Goal: Task Accomplishment & Management: Manage account settings

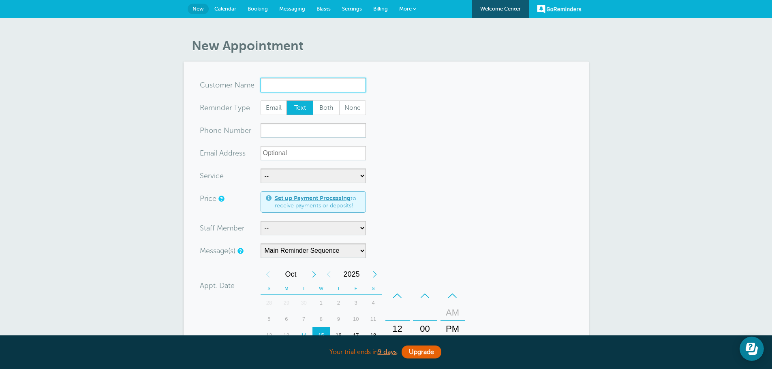
click at [281, 84] on input "x-no-autofill" at bounding box center [313, 85] width 105 height 15
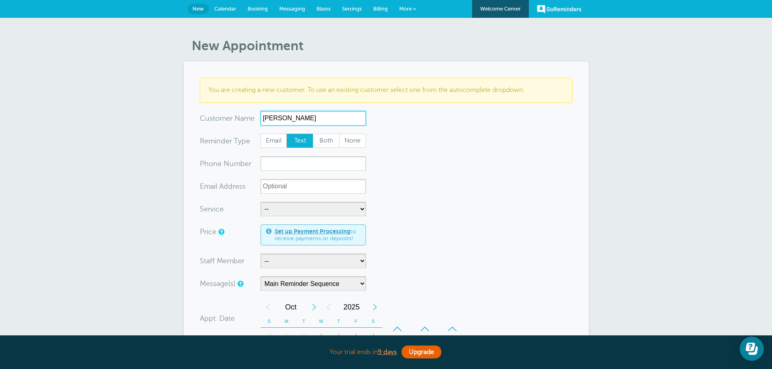
type input "Mervin King"
click at [284, 166] on input "xxx-no-autofill" at bounding box center [313, 163] width 105 height 15
type input "1"
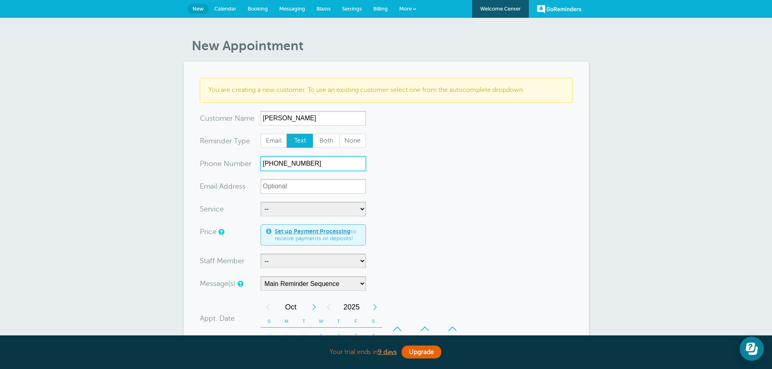
type input "717-629-4211"
click at [348, 211] on select "-- Insurance Inspections" at bounding box center [313, 209] width 105 height 15
select select "28467"
click at [261, 202] on select "-- Insurance Inspections" at bounding box center [313, 209] width 105 height 15
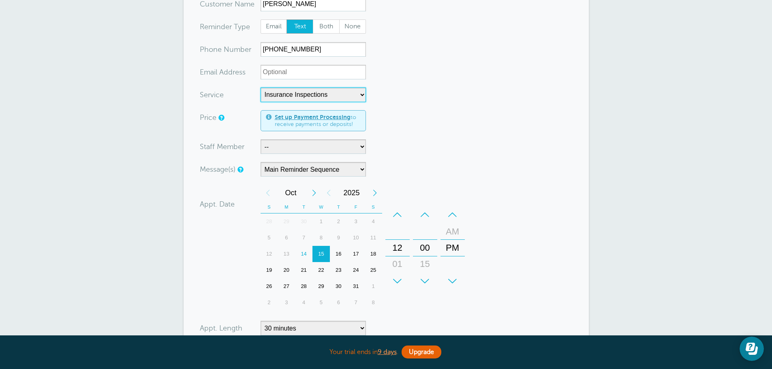
scroll to position [122, 0]
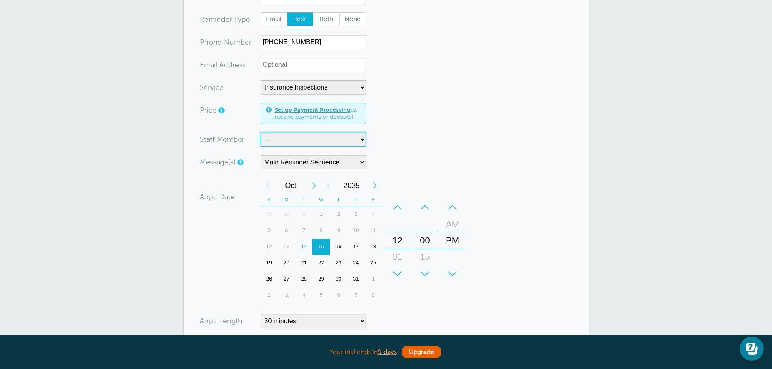
click at [272, 139] on select "-- Mabel Davis" at bounding box center [313, 139] width 105 height 15
select select "21754"
click at [261, 132] on select "-- Mabel Davis" at bounding box center [313, 139] width 105 height 15
click at [321, 160] on select "Main Reminder Sequence" at bounding box center [313, 162] width 105 height 15
click at [261, 155] on select "Main Reminder Sequence" at bounding box center [313, 162] width 105 height 15
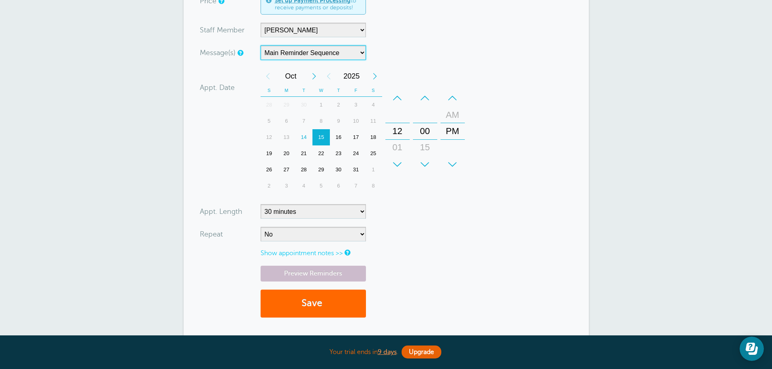
scroll to position [243, 0]
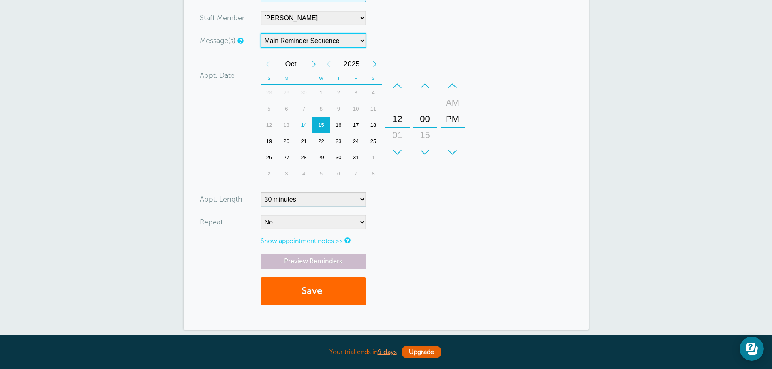
click at [336, 156] on div "30" at bounding box center [338, 158] width 17 height 16
drag, startPoint x: 425, startPoint y: 119, endPoint x: 426, endPoint y: 88, distance: 30.8
click at [426, 88] on div "+ – Minutes 00 15 30 45" at bounding box center [425, 119] width 24 height 83
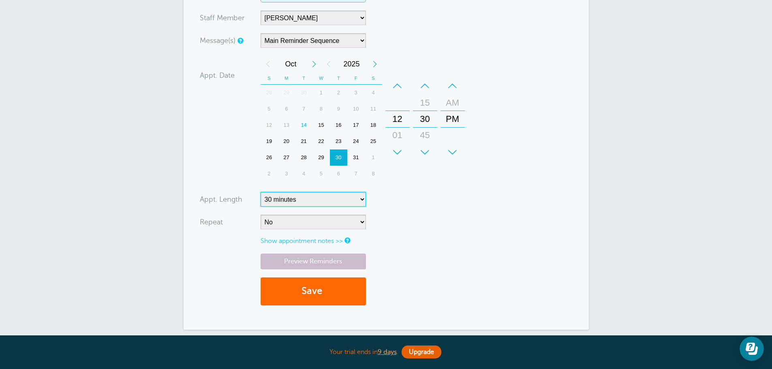
click at [357, 198] on select "5 minutes 10 minutes 15 minutes 20 minutes 25 minutes 30 minutes 35 minutes 40 …" at bounding box center [313, 199] width 105 height 15
select select "60"
click at [261, 192] on select "5 minutes 10 minutes 15 minutes 20 minutes 25 minutes 30 minutes 35 minutes 40 …" at bounding box center [313, 199] width 105 height 15
click at [457, 231] on form "You are creating a new customer. To use an existing customer select one from th…" at bounding box center [386, 74] width 373 height 479
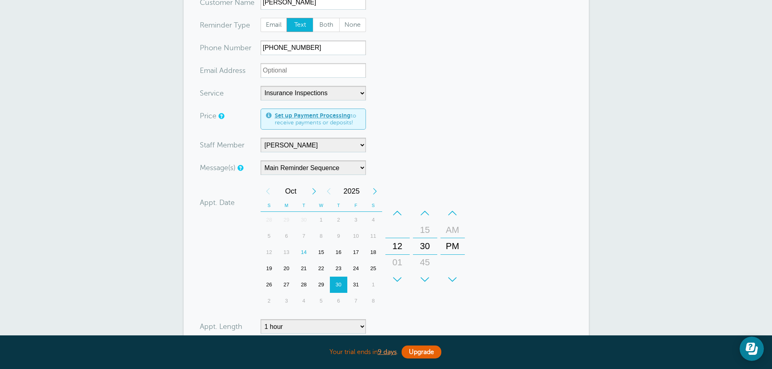
scroll to position [122, 0]
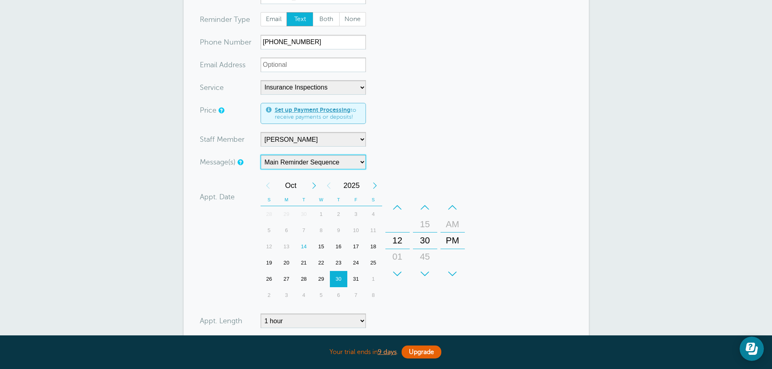
click at [324, 160] on select "Main Reminder Sequence" at bounding box center [313, 162] width 105 height 15
click at [261, 155] on select "Main Reminder Sequence" at bounding box center [313, 162] width 105 height 15
click at [447, 185] on div "+ – Month January February March April May June July August September October N…" at bounding box center [364, 241] width 207 height 126
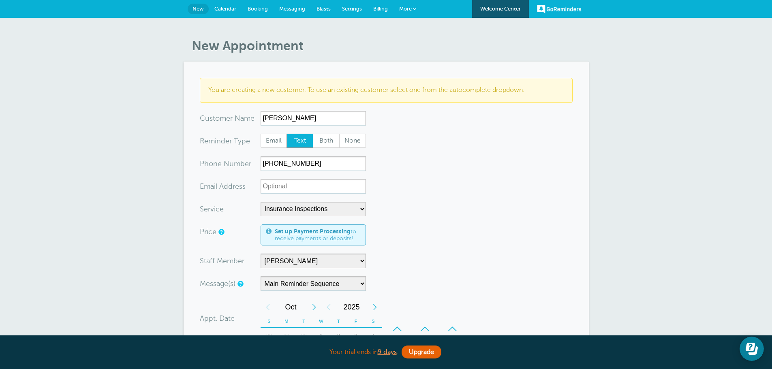
click at [551, 8] on link "GoReminders" at bounding box center [559, 9] width 45 height 18
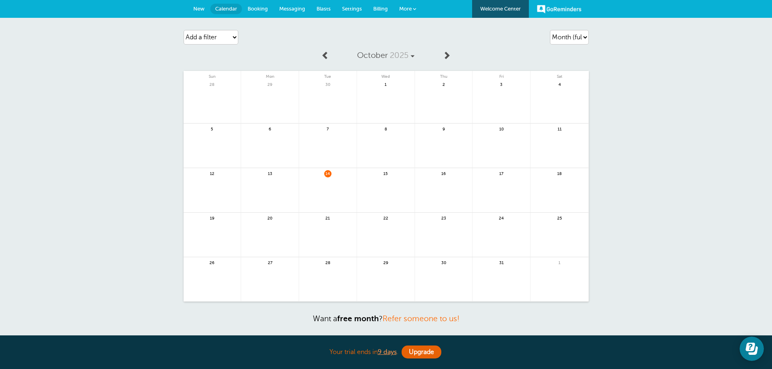
click at [291, 6] on span "Messaging" at bounding box center [292, 9] width 26 height 6
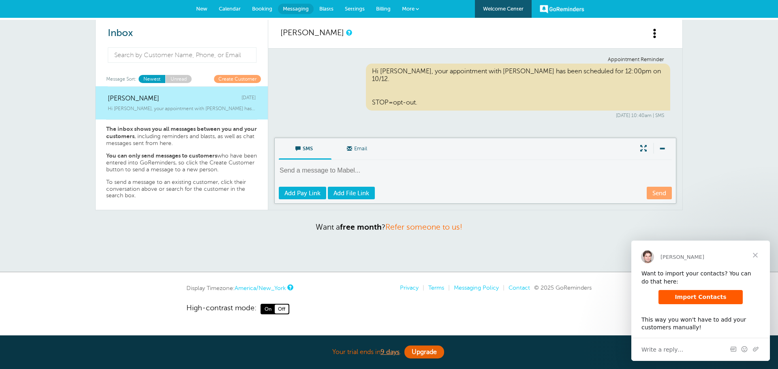
click at [752, 252] on span "Close" at bounding box center [755, 255] width 29 height 29
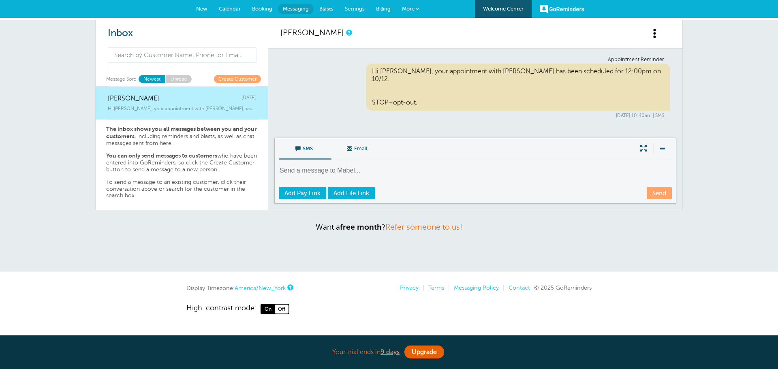
click at [323, 10] on span "Blasts" at bounding box center [326, 9] width 14 height 6
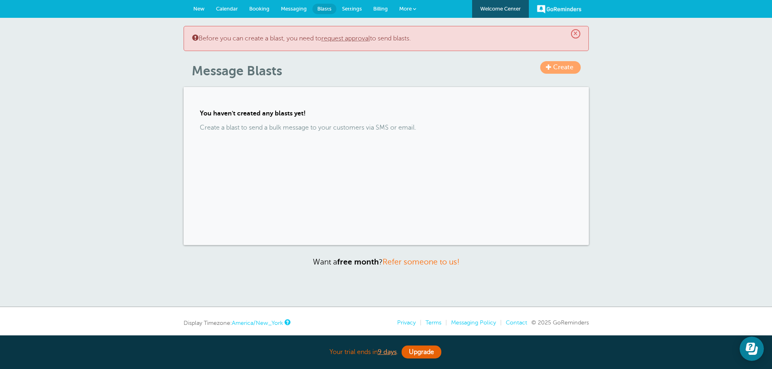
click at [255, 6] on span "Booking" at bounding box center [259, 9] width 20 height 6
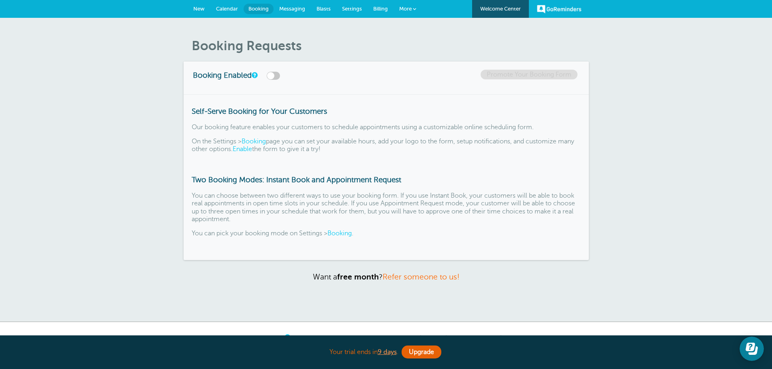
click at [286, 5] on link "Messaging" at bounding box center [292, 9] width 37 height 18
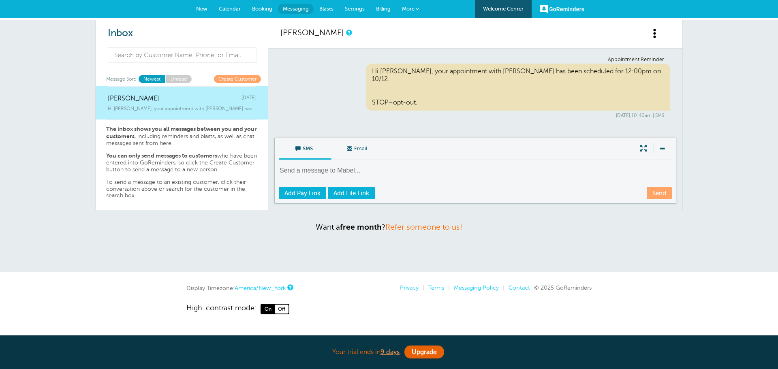
click at [501, 6] on link "Welcome Center" at bounding box center [503, 9] width 57 height 18
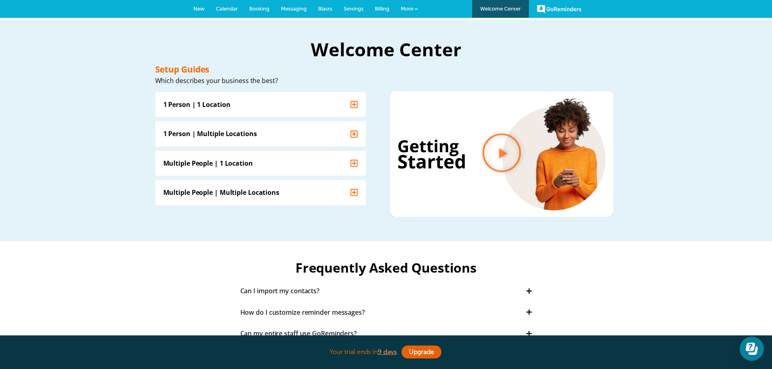
click at [407, 8] on span "More" at bounding box center [407, 9] width 13 height 6
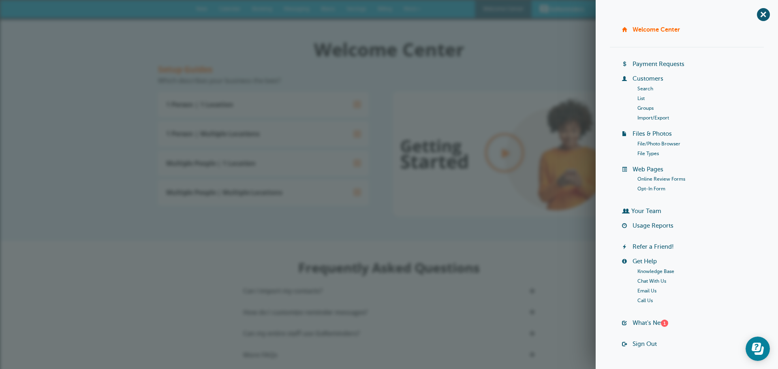
click at [407, 8] on span "More" at bounding box center [410, 9] width 13 height 6
click at [99, 44] on div "Welcome Center" at bounding box center [389, 37] width 778 height 37
click at [758, 13] on span "+" at bounding box center [763, 14] width 18 height 18
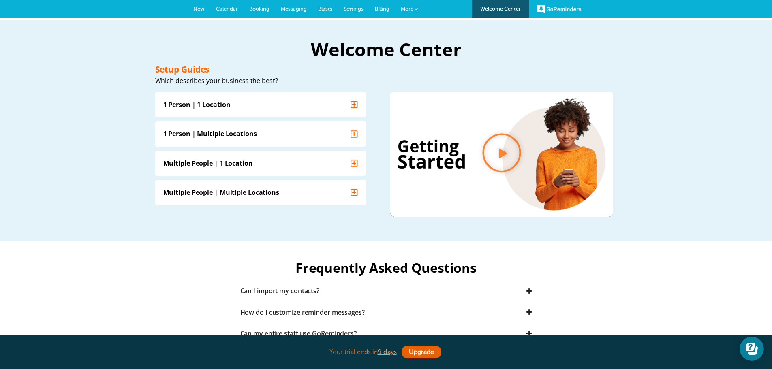
click at [197, 9] on span "New" at bounding box center [198, 9] width 11 height 6
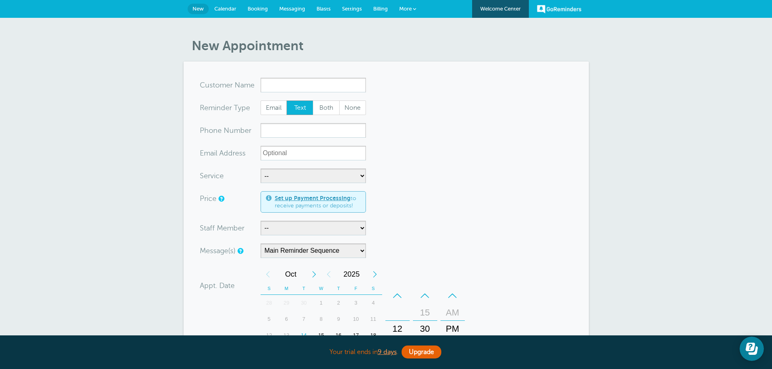
click at [214, 9] on link "Calendar" at bounding box center [225, 9] width 33 height 18
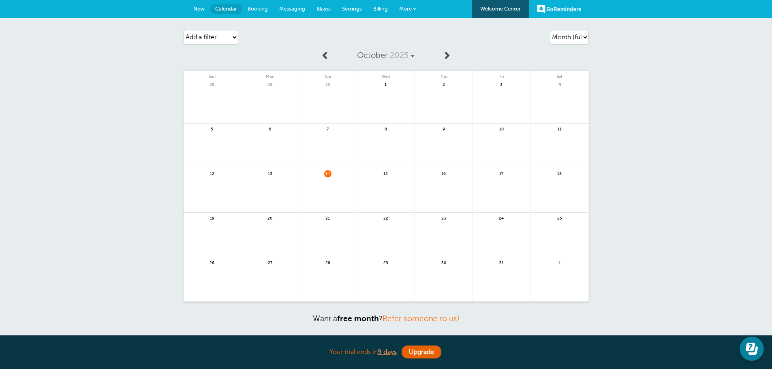
click at [255, 9] on span "Booking" at bounding box center [258, 9] width 20 height 6
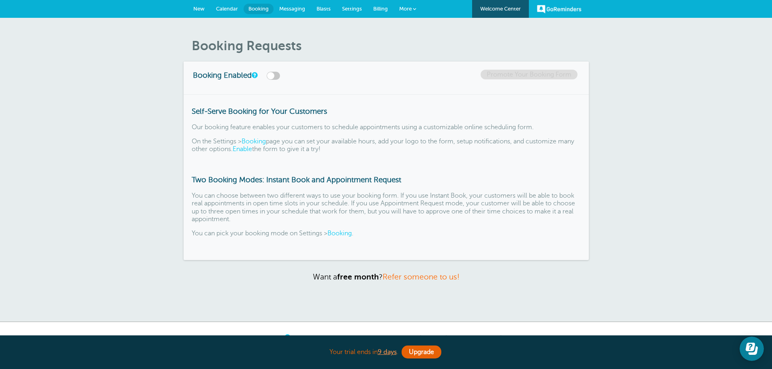
click at [291, 9] on span "Messaging" at bounding box center [292, 9] width 26 height 6
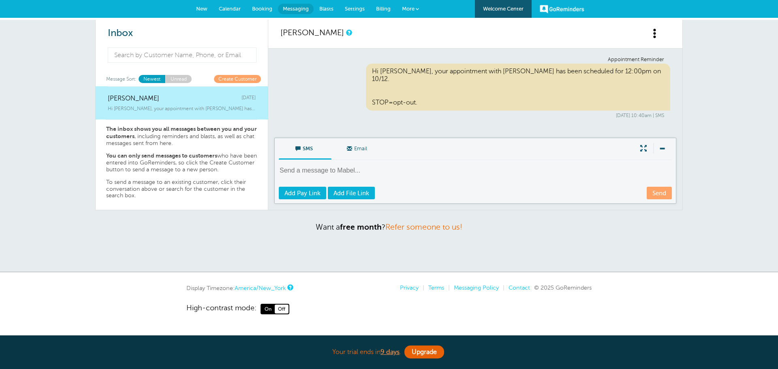
click at [329, 8] on span "Blasts" at bounding box center [326, 9] width 14 height 6
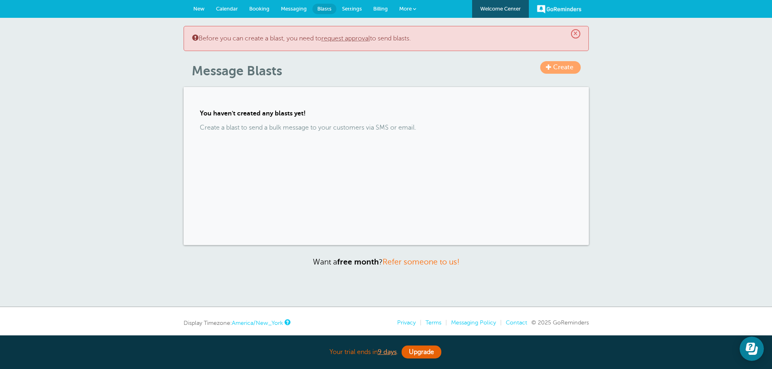
click at [297, 8] on span "Messaging" at bounding box center [294, 9] width 26 height 6
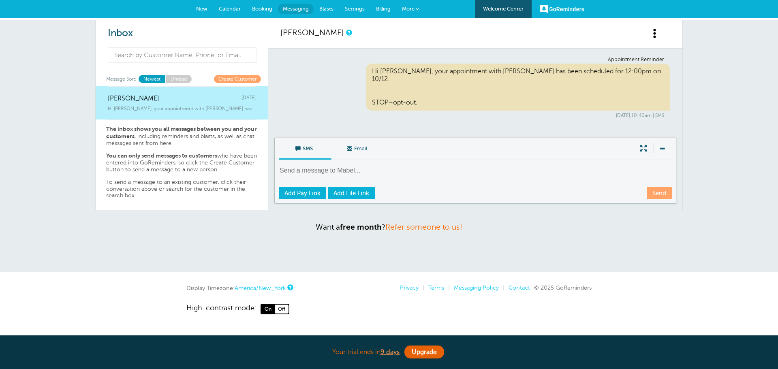
click at [180, 79] on link "Unread" at bounding box center [178, 79] width 26 height 8
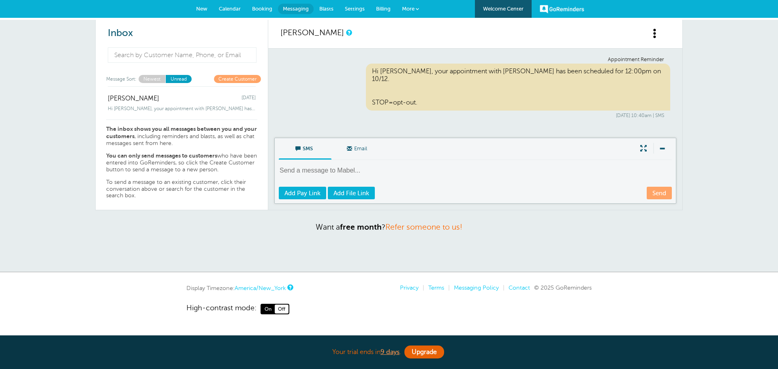
click at [151, 80] on link "Newest" at bounding box center [152, 79] width 27 height 8
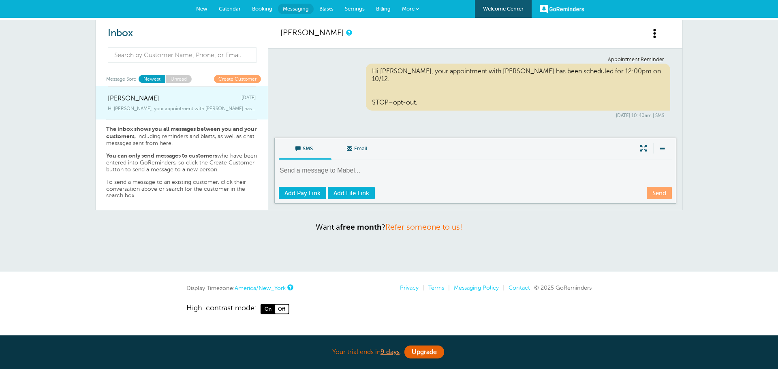
click at [145, 105] on div "Hi Mabel, your appointment with NEIS has been scheduled for 12:00pm on 10/1" at bounding box center [182, 107] width 148 height 9
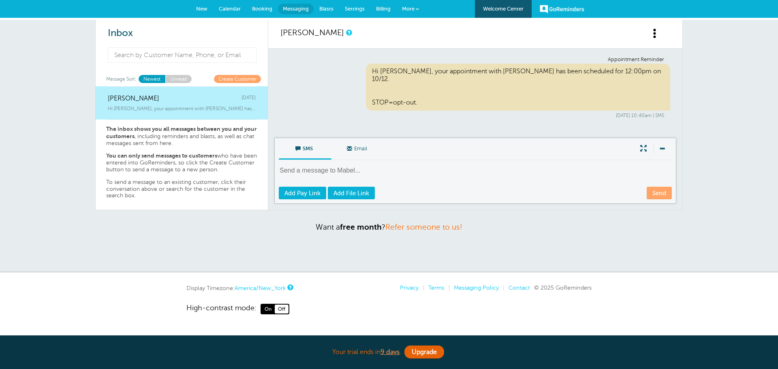
click at [654, 30] on span at bounding box center [655, 33] width 10 height 10
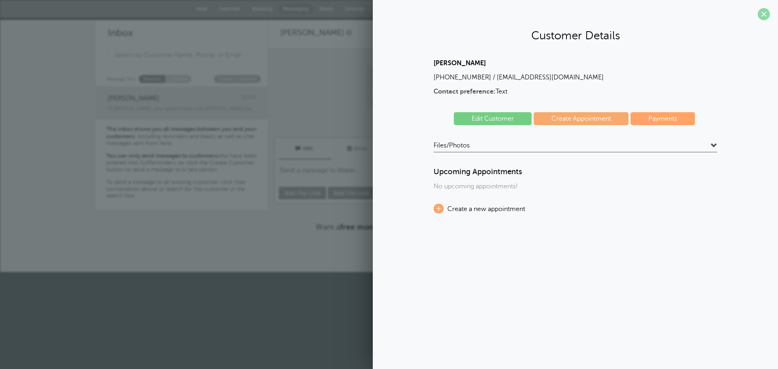
click at [764, 13] on span at bounding box center [764, 14] width 12 height 12
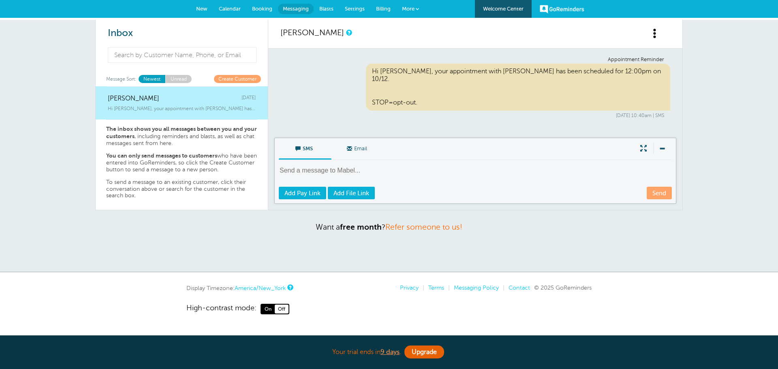
click at [669, 147] on span at bounding box center [661, 148] width 17 height 11
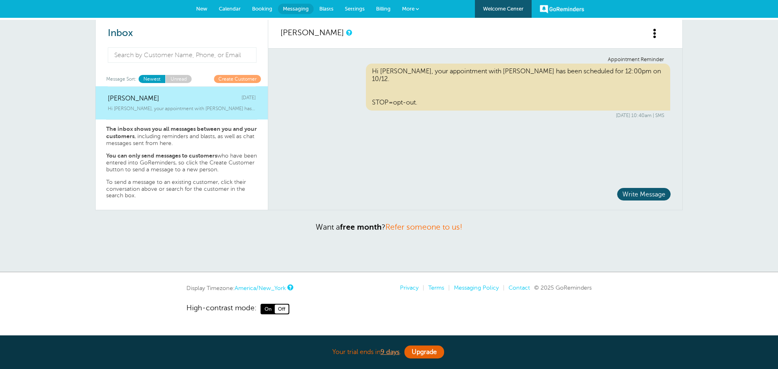
click at [657, 36] on span at bounding box center [655, 33] width 10 height 10
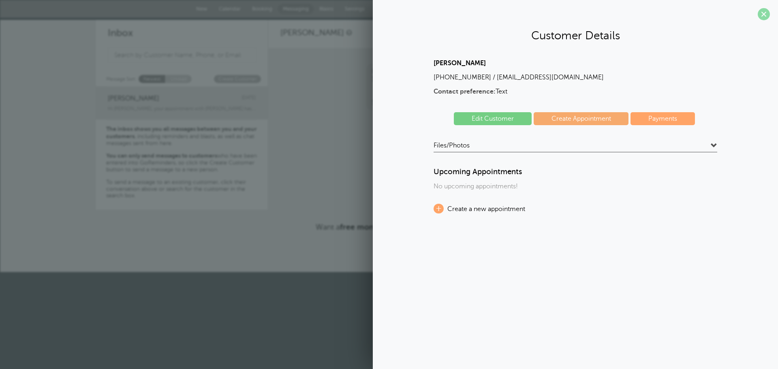
click at [766, 16] on span at bounding box center [764, 14] width 12 height 12
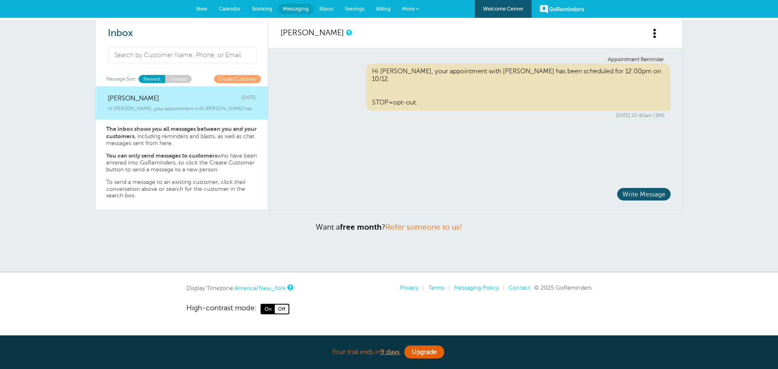
click at [328, 6] on span "Blasts" at bounding box center [326, 9] width 14 height 6
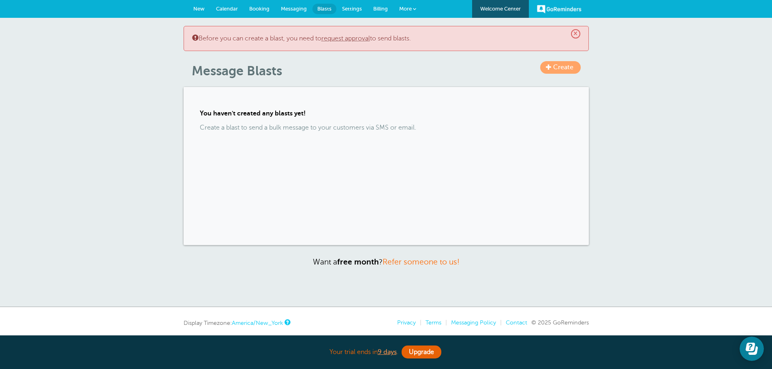
click at [350, 7] on span "Settings" at bounding box center [352, 9] width 20 height 6
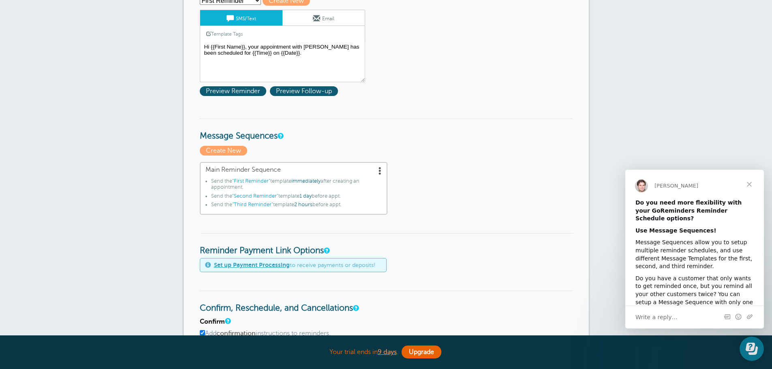
click at [751, 182] on span "Close" at bounding box center [749, 184] width 29 height 29
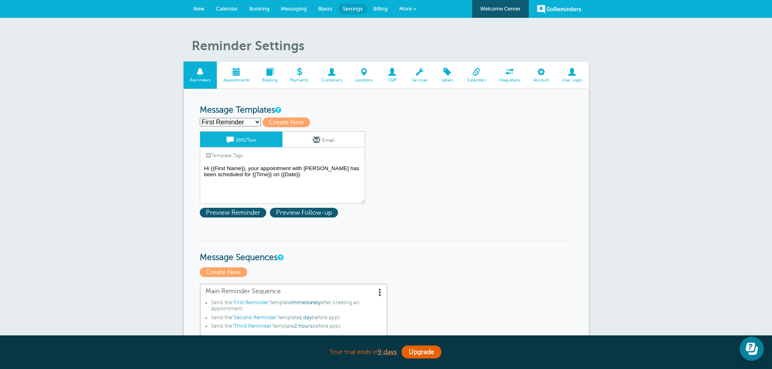
click at [252, 121] on select "First Reminder Second Reminder Third Reminder Create new..." at bounding box center [230, 122] width 61 height 9
click at [292, 214] on span "Preview Follow-up" at bounding box center [304, 213] width 68 height 10
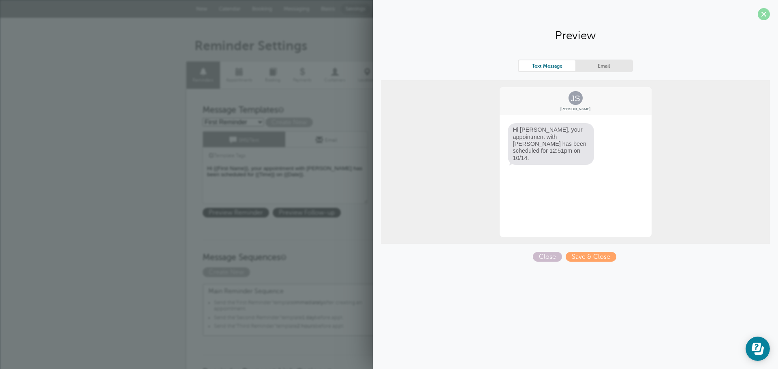
click at [764, 12] on span at bounding box center [764, 14] width 12 height 12
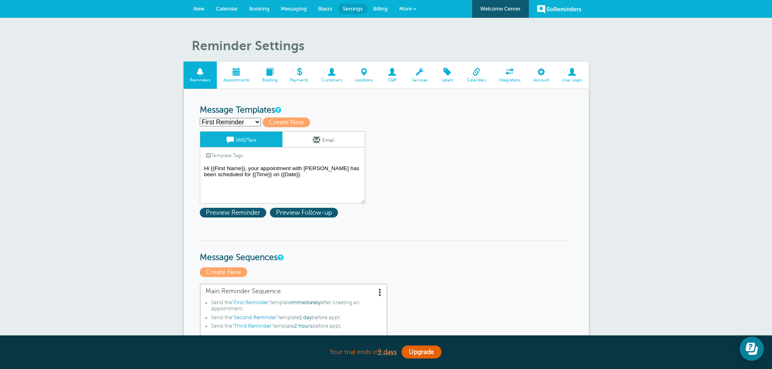
click at [304, 167] on textarea "Hi {{First Name}}, your appointment with NEIS has been scheduled for {{Time}} o…" at bounding box center [282, 183] width 165 height 41
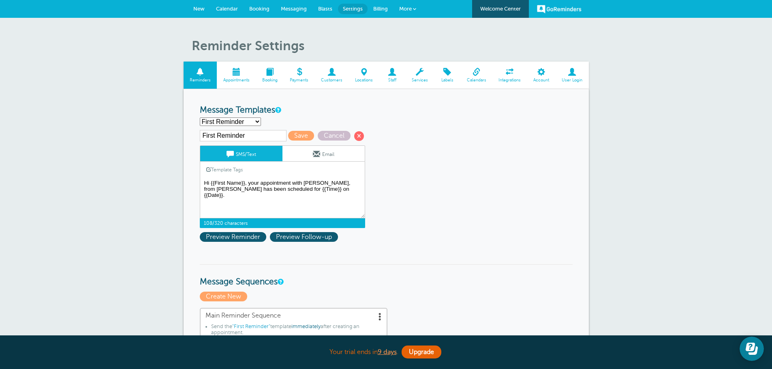
click at [335, 190] on textarea "Hi {{First Name}}, your appointment with NEIS has been scheduled for {{Time}} o…" at bounding box center [282, 198] width 165 height 41
type textarea "Hi {{First Name}}, your appointment with Mabel Davis, from NEIS has been schedu…"
click at [302, 134] on span "Save" at bounding box center [301, 136] width 26 height 10
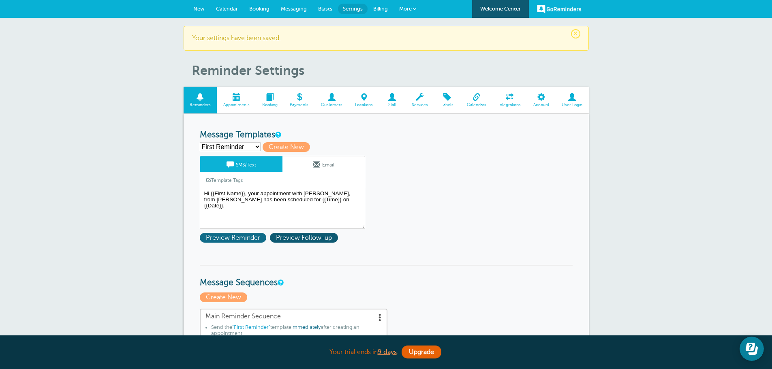
click at [242, 237] on span "Preview Reminder" at bounding box center [233, 238] width 66 height 10
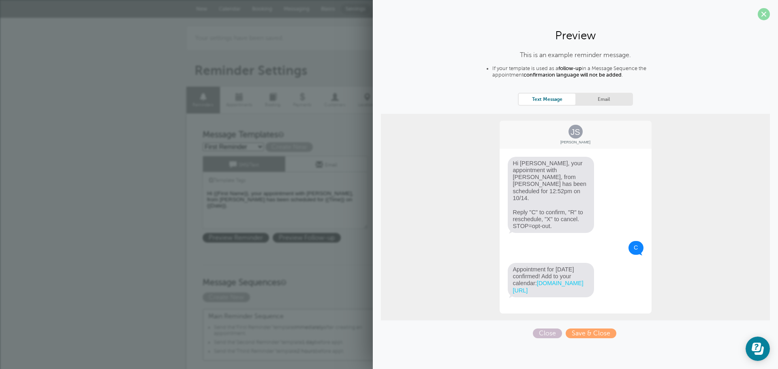
click at [767, 15] on span at bounding box center [764, 14] width 12 height 12
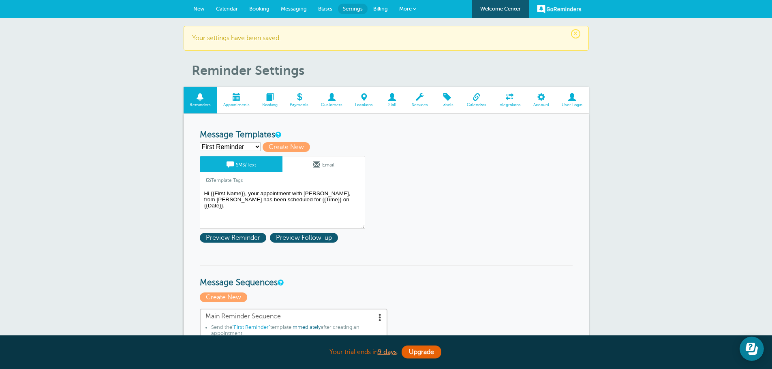
click at [251, 143] on select "First Reminder Second Reminder Third Reminder Create new..." at bounding box center [230, 147] width 61 height 9
select select "163648"
click at [200, 143] on select "First Reminder Second Reminder Third Reminder Create new..." at bounding box center [230, 147] width 61 height 9
type input "Second Reminder"
type textarea "Hi {{First Name}}, you have an appointment with NEIS at {{Time}} on {{Date}}."
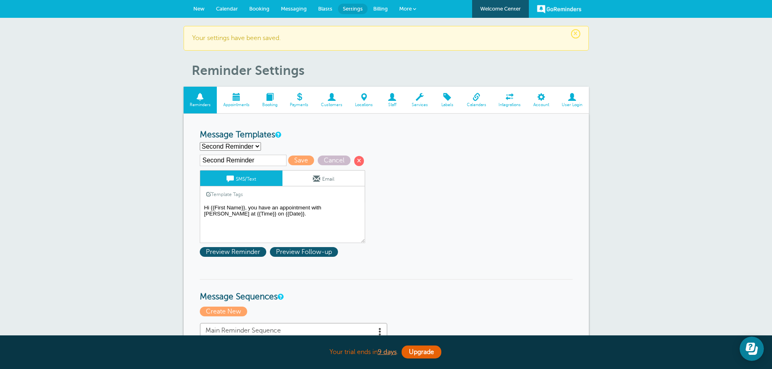
click at [233, 145] on select "First Reminder Second Reminder Third Reminder Create new..." at bounding box center [230, 146] width 61 height 9
select select "163646"
click at [200, 142] on select "First Reminder Second Reminder Third Reminder Create new..." at bounding box center [230, 146] width 61 height 9
type input "First Reminder"
type textarea "Hi {{First Name}}, your appointment with [PERSON_NAME], from [PERSON_NAME] has …"
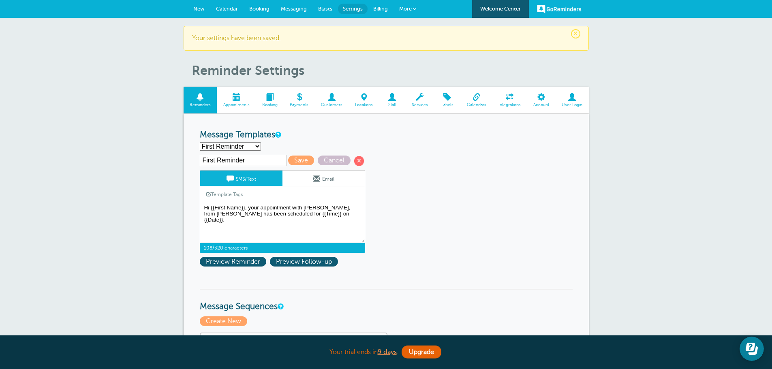
drag, startPoint x: 332, startPoint y: 215, endPoint x: 193, endPoint y: 206, distance: 138.9
click at [255, 147] on select "First Reminder Second Reminder Third Reminder Create new..." at bounding box center [230, 146] width 61 height 9
select select "163648"
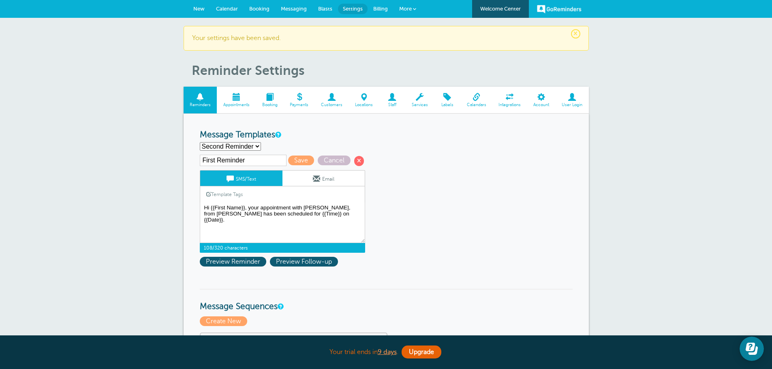
click at [200, 142] on select "First Reminder Second Reminder Third Reminder Create new..." at bounding box center [230, 146] width 61 height 9
type input "Second Reminder"
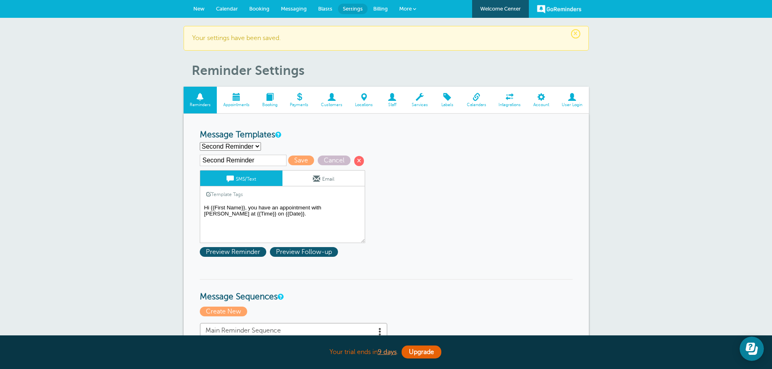
click at [322, 207] on textarea "Hi {{First Name}}, your appointment with Mabel Davis, from NEIS has been schedu…" at bounding box center [282, 223] width 165 height 41
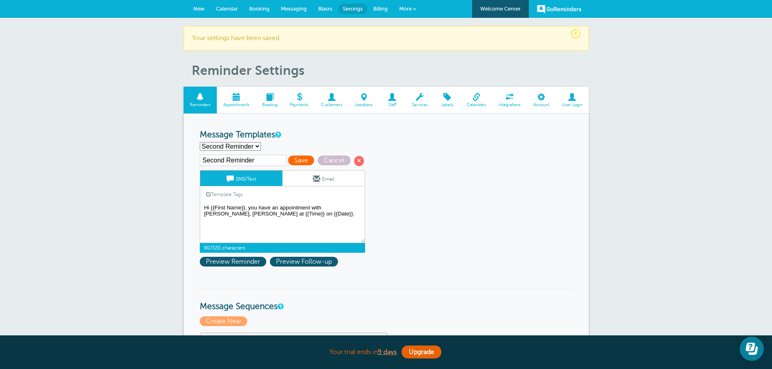
type textarea "Hi {{First Name}}, you have an appointment with Mabel Davis, NEIS at {{Time}} o…"
click at [293, 160] on span "Save" at bounding box center [301, 161] width 26 height 10
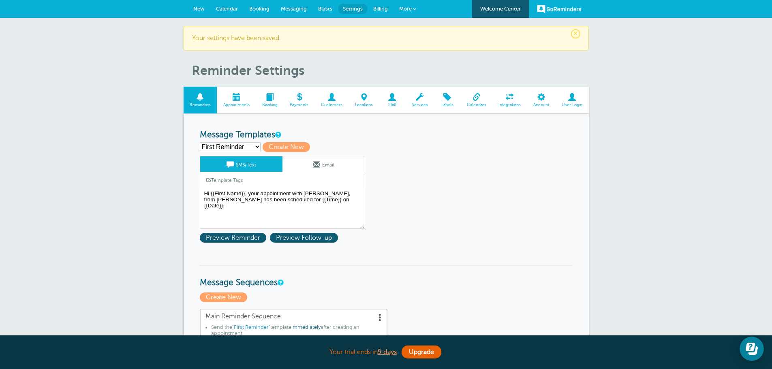
click at [225, 180] on link "Template Tags" at bounding box center [224, 180] width 49 height 16
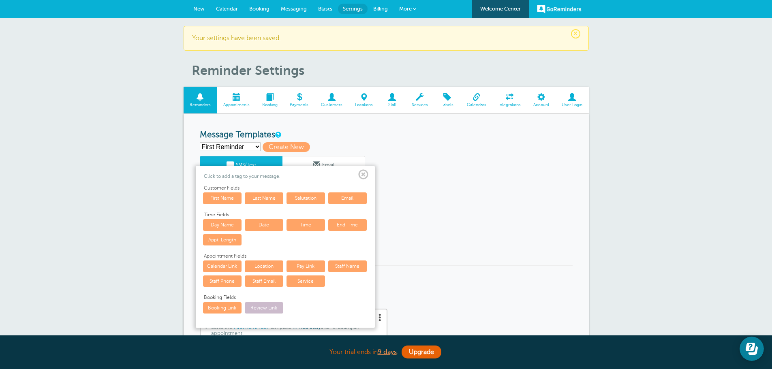
click at [364, 175] on span at bounding box center [363, 175] width 10 height 10
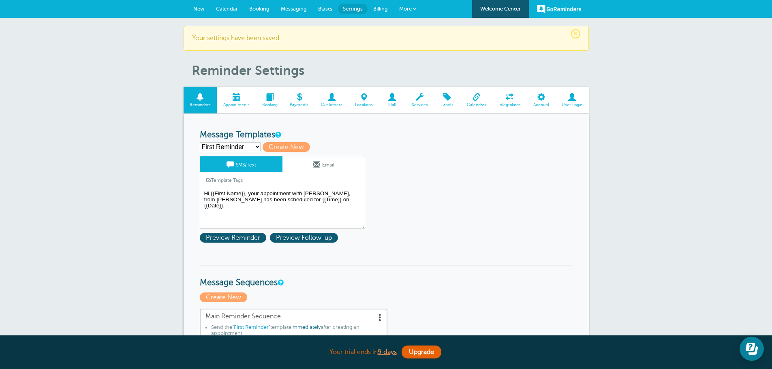
click at [240, 94] on span at bounding box center [236, 97] width 39 height 8
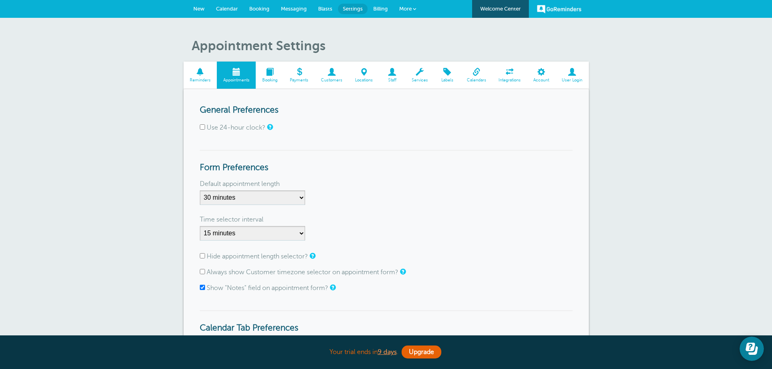
click at [194, 8] on span "New" at bounding box center [198, 9] width 11 height 6
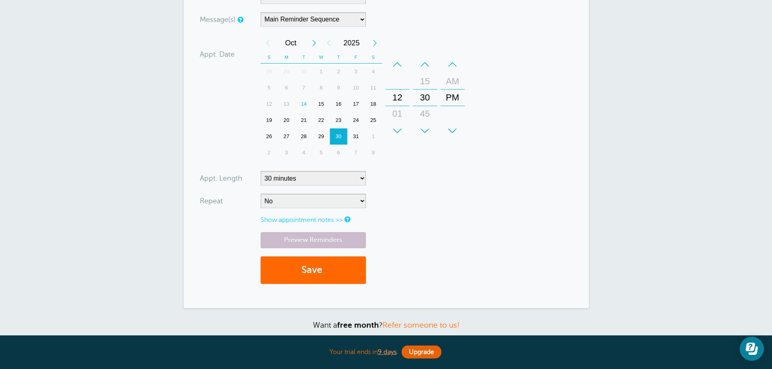
scroll to position [243, 0]
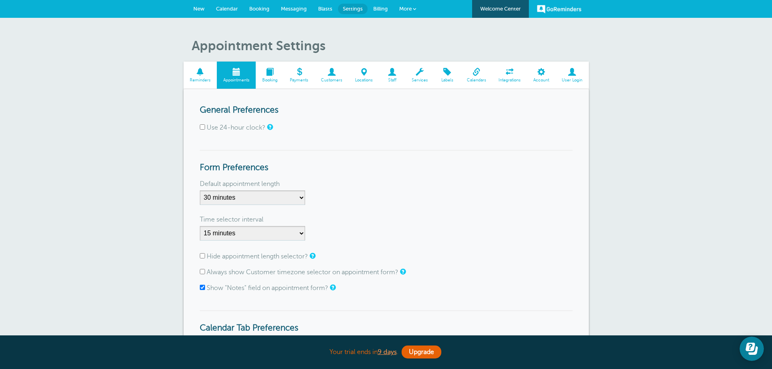
click at [563, 9] on link "GoReminders" at bounding box center [559, 9] width 45 height 18
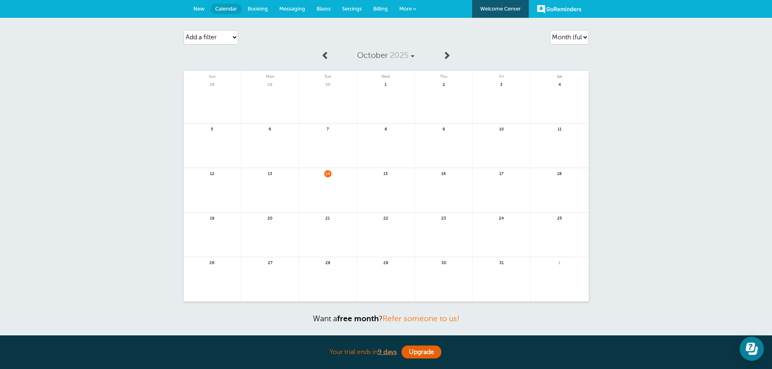
click at [409, 9] on span "More" at bounding box center [405, 9] width 13 height 6
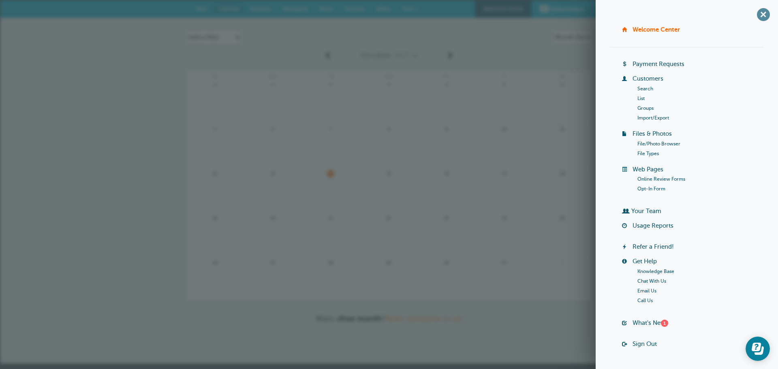
click at [758, 13] on span "+" at bounding box center [763, 14] width 18 height 18
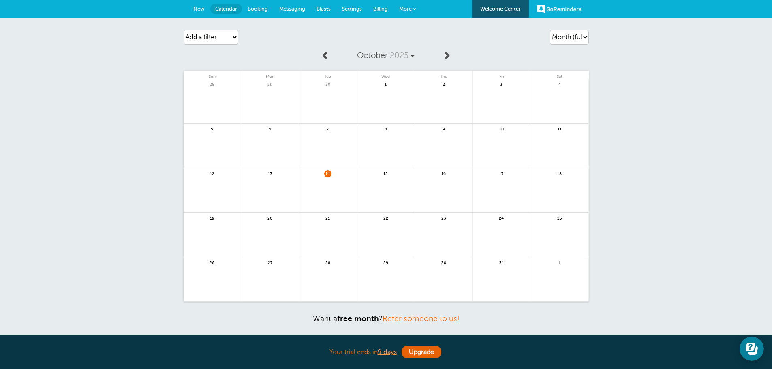
click at [288, 7] on span "Messaging" at bounding box center [292, 9] width 26 height 6
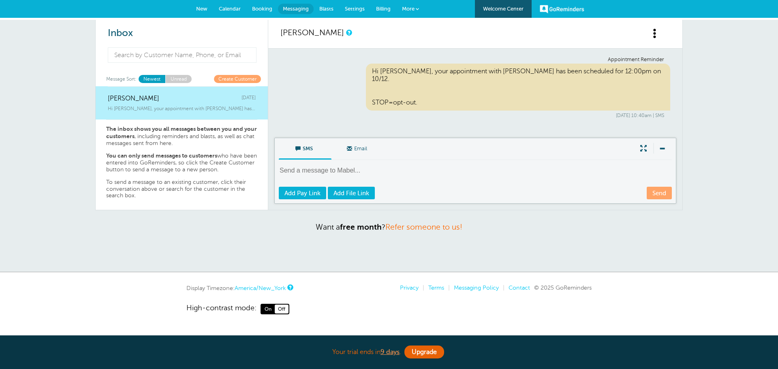
click at [357, 9] on span "Settings" at bounding box center [355, 9] width 20 height 6
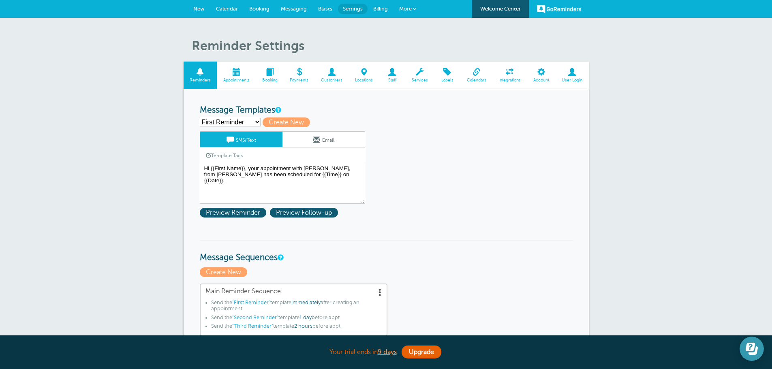
click at [747, 348] on icon "Open Learn | Contact Us" at bounding box center [750, 347] width 9 height 9
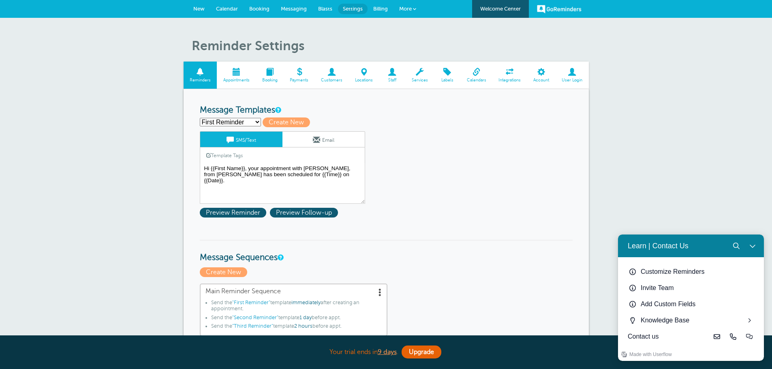
click at [665, 271] on div "Customize Reminders" at bounding box center [697, 272] width 113 height 10
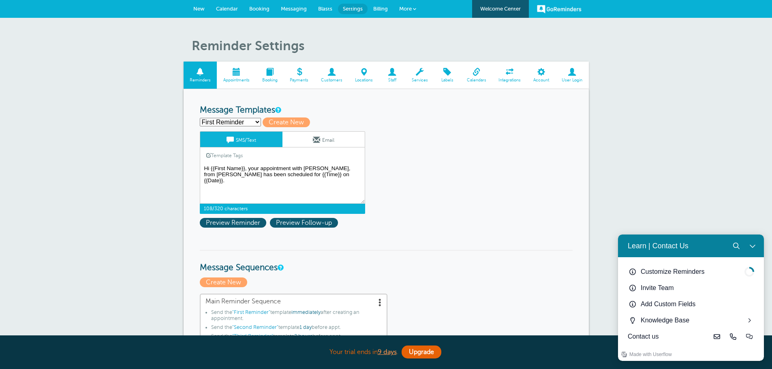
click at [325, 175] on textarea "Hi {{First Name}}, your appointment with Mabel Davis, from NEIS has been schedu…" at bounding box center [282, 183] width 165 height 41
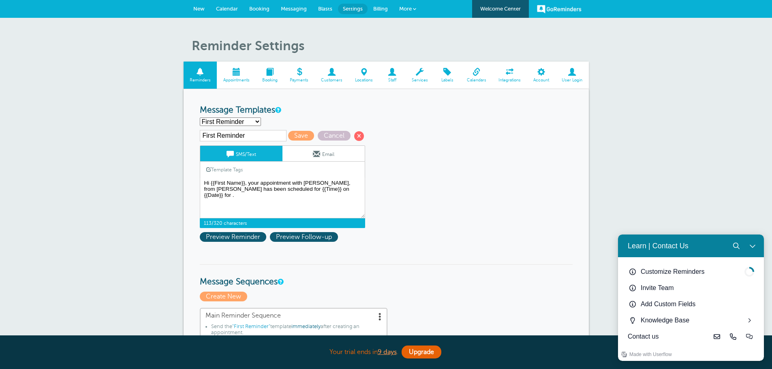
click at [232, 169] on link "Template Tags" at bounding box center [224, 170] width 49 height 16
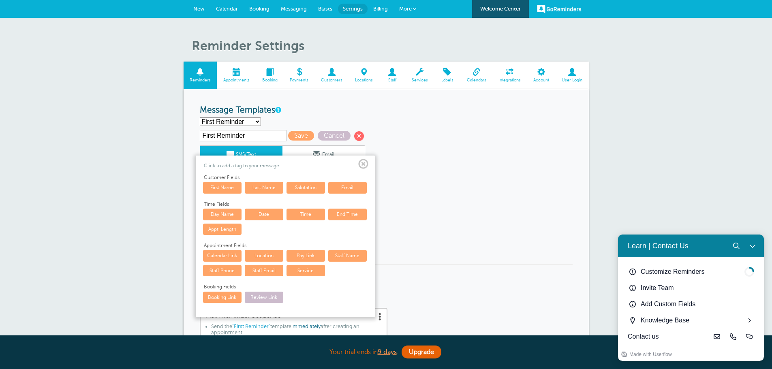
click at [263, 254] on link "Location" at bounding box center [264, 255] width 39 height 11
type textarea "Hi {{First Name}}, your appointment with Mabel Davis, from NEIS has been schedu…"
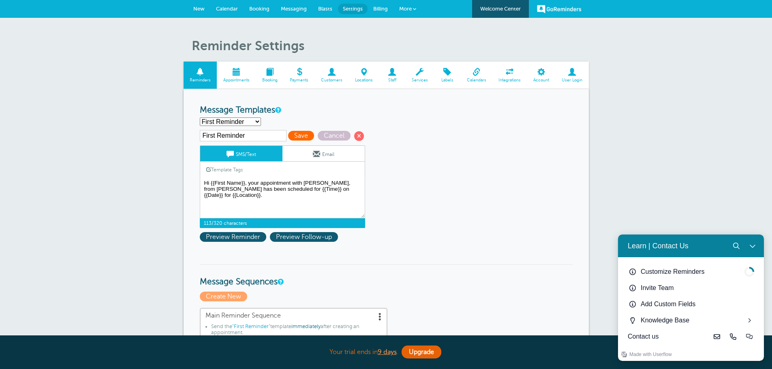
click at [301, 133] on span "Save" at bounding box center [301, 136] width 26 height 10
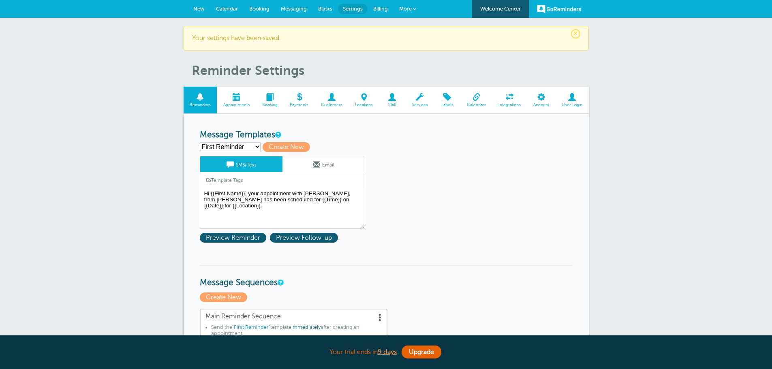
click at [236, 98] on span at bounding box center [236, 97] width 39 height 8
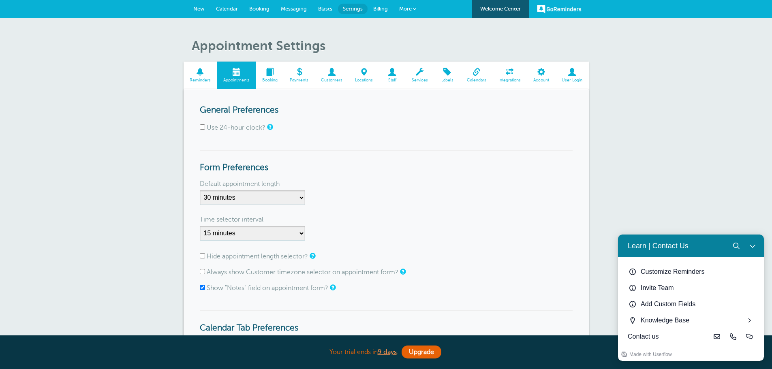
click at [203, 75] on span at bounding box center [201, 72] width 34 height 8
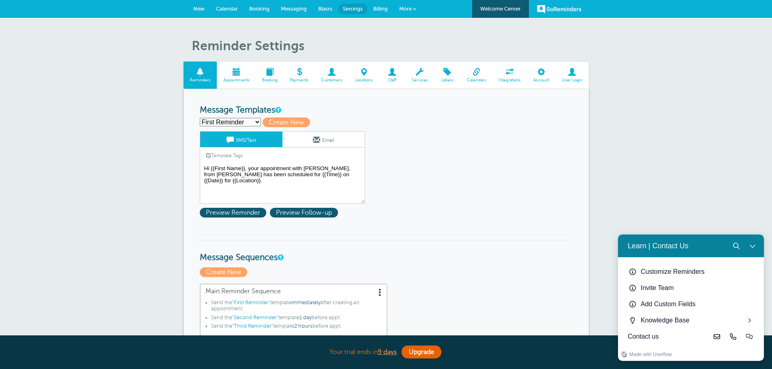
click at [361, 73] on span at bounding box center [364, 72] width 30 height 8
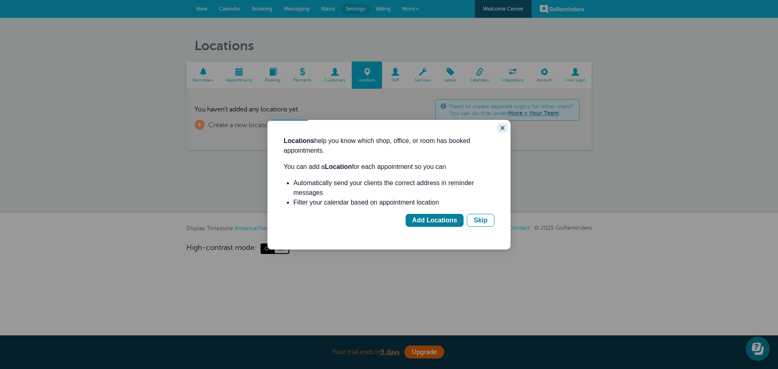
click at [500, 127] on icon "Close guide" at bounding box center [502, 128] width 6 height 6
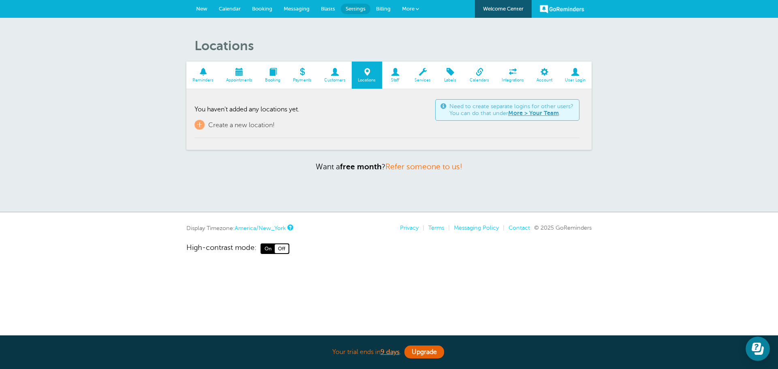
click at [204, 71] on span at bounding box center [203, 72] width 34 height 8
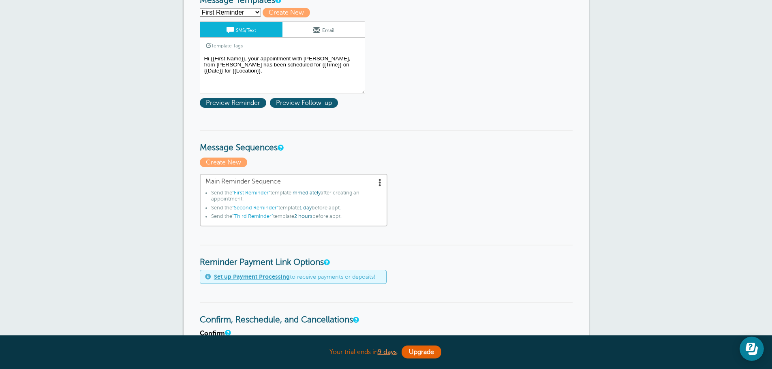
scroll to position [122, 0]
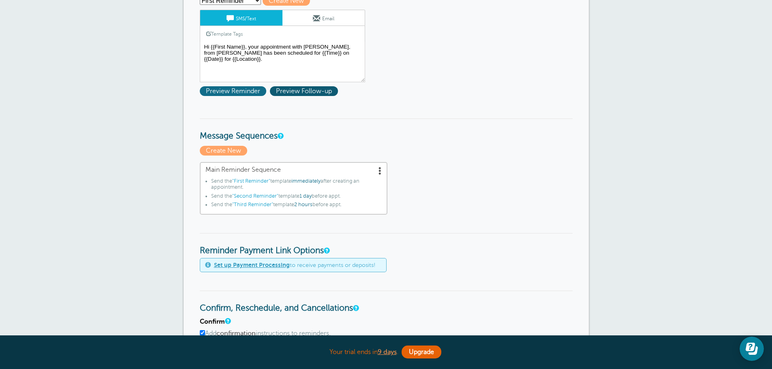
click at [230, 89] on span "Preview Reminder" at bounding box center [233, 91] width 66 height 10
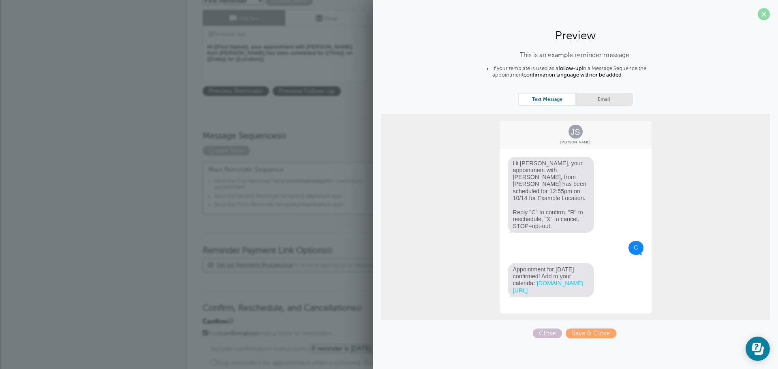
click at [761, 15] on span at bounding box center [764, 14] width 12 height 12
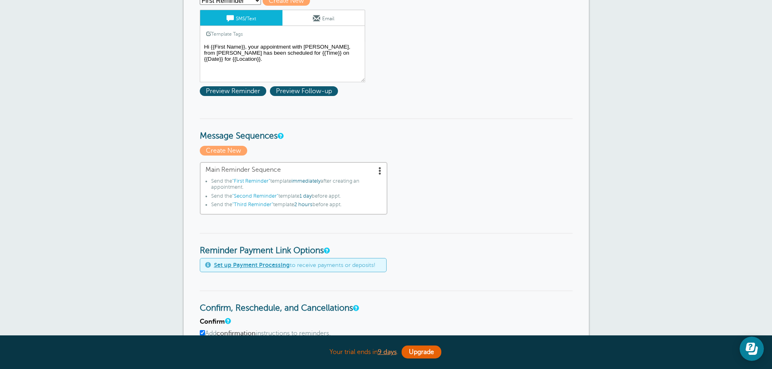
scroll to position [0, 0]
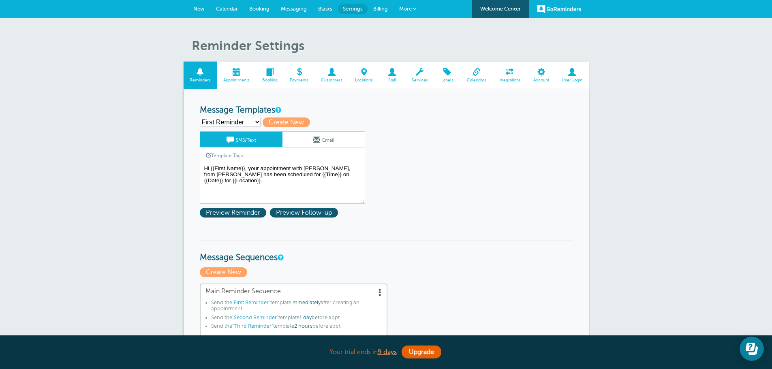
click at [201, 8] on span "New" at bounding box center [198, 9] width 11 height 6
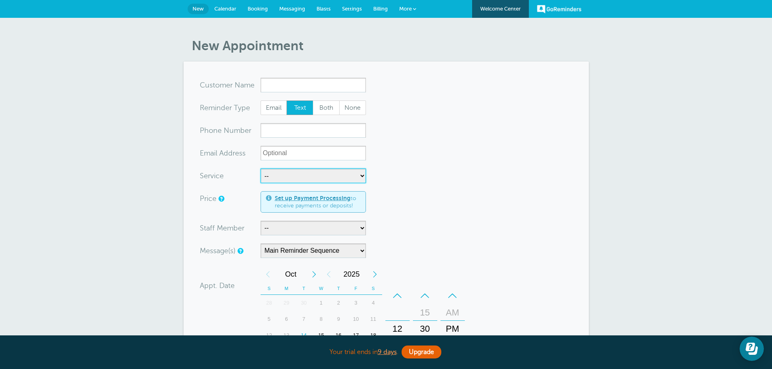
click at [301, 177] on select "-- Insurance Inspections" at bounding box center [313, 176] width 105 height 15
select select "28467"
click at [261, 169] on select "-- Insurance Inspections" at bounding box center [313, 176] width 105 height 15
click at [288, 83] on input "x-no-autofill" at bounding box center [313, 85] width 105 height 15
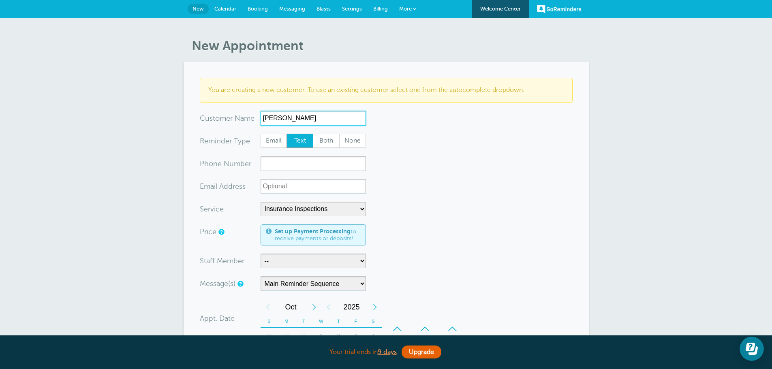
type input "Mervin King"
click at [274, 159] on input "xxx-no-autofill" at bounding box center [313, 163] width 105 height 15
type input "1"
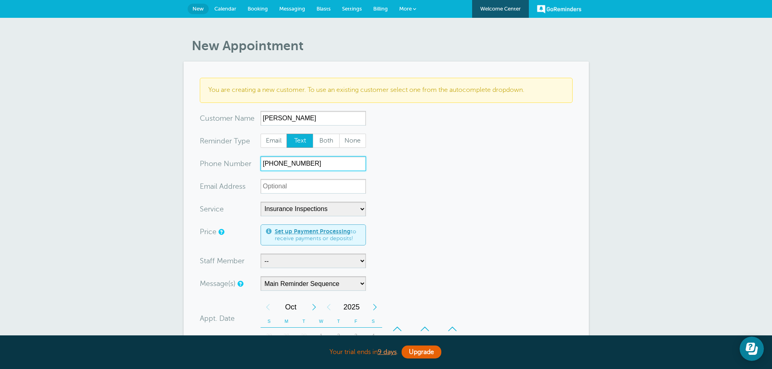
scroll to position [122, 0]
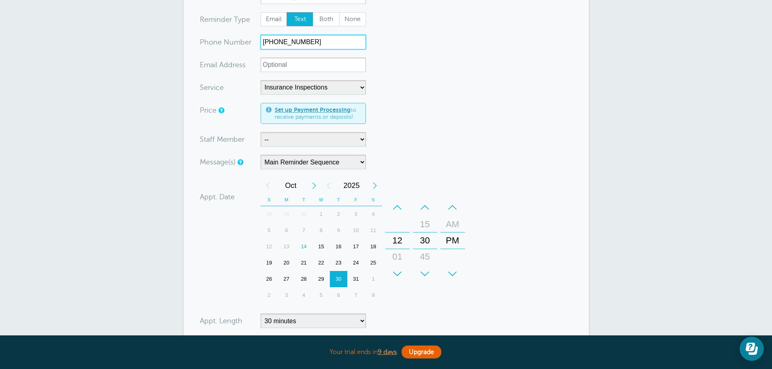
type input "717-629-4211"
click at [287, 137] on select "-- Mabel Davis" at bounding box center [313, 139] width 105 height 15
select select "21754"
click at [261, 132] on select "-- Mabel Davis" at bounding box center [313, 139] width 105 height 15
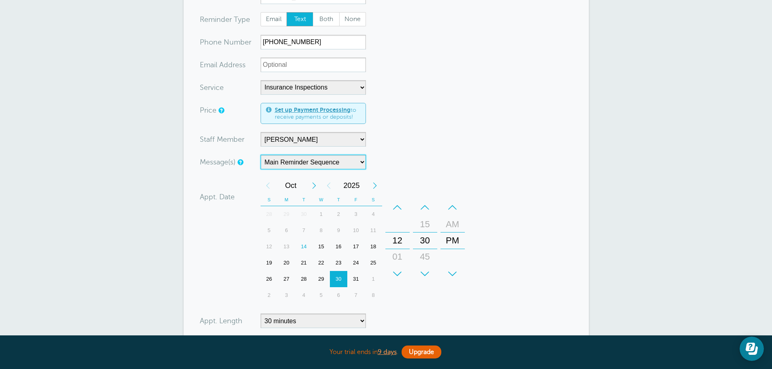
click at [342, 164] on select "Main Reminder Sequence" at bounding box center [313, 162] width 105 height 15
click at [261, 155] on select "Main Reminder Sequence" at bounding box center [313, 162] width 105 height 15
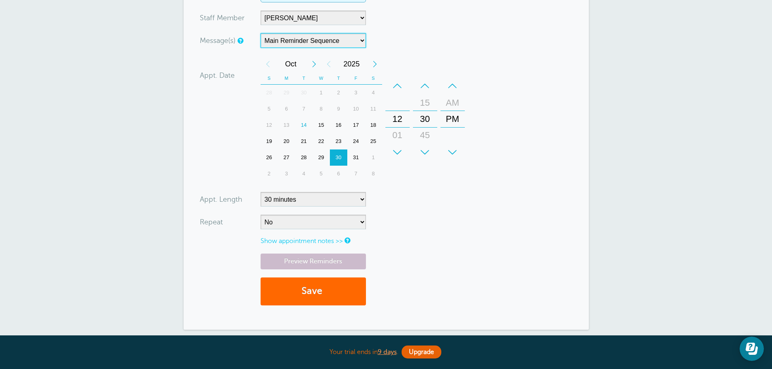
click at [338, 158] on div "30" at bounding box center [338, 158] width 17 height 16
click at [306, 261] on link "Preview Reminders" at bounding box center [313, 262] width 105 height 16
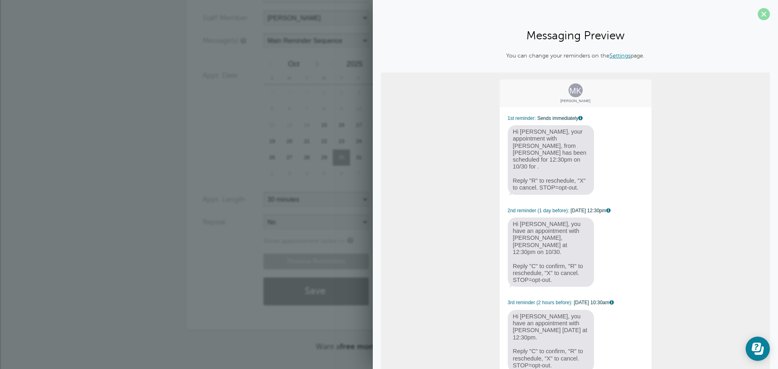
click at [758, 15] on span at bounding box center [764, 14] width 12 height 12
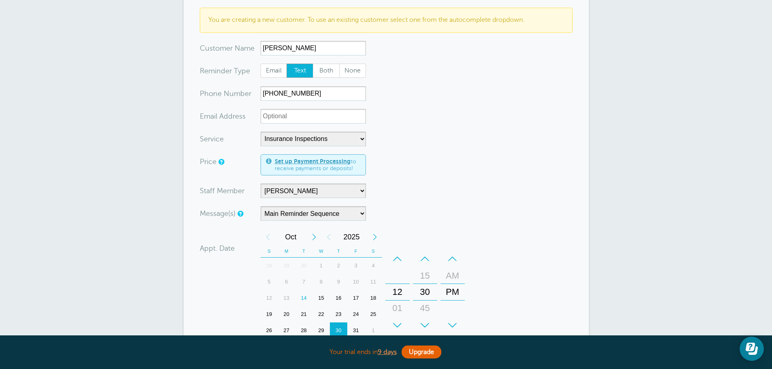
scroll to position [0, 0]
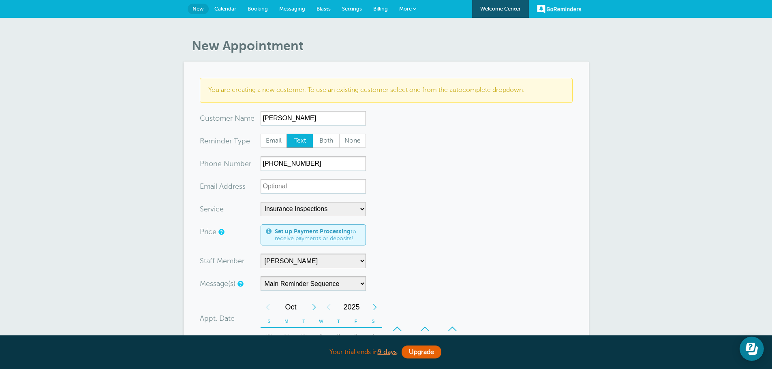
click at [351, 7] on span "Settings" at bounding box center [352, 9] width 20 height 6
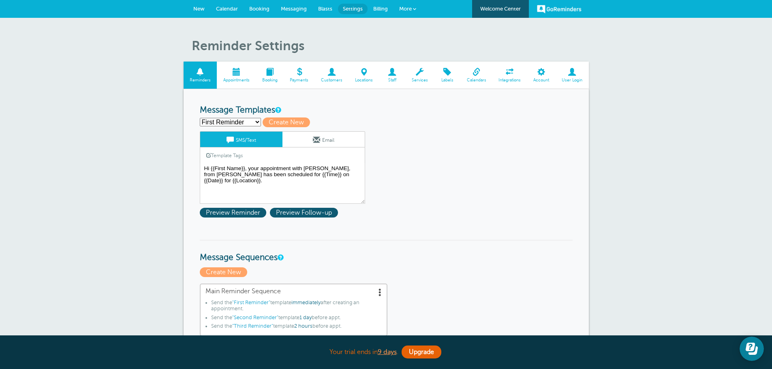
click at [237, 72] on span at bounding box center [236, 72] width 39 height 8
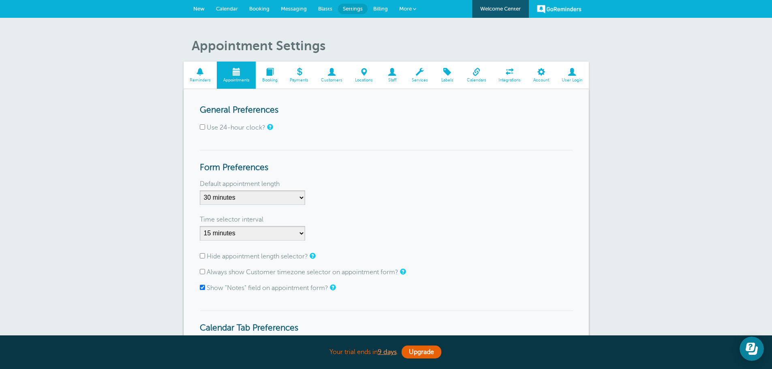
click at [366, 75] on span at bounding box center [364, 72] width 30 height 8
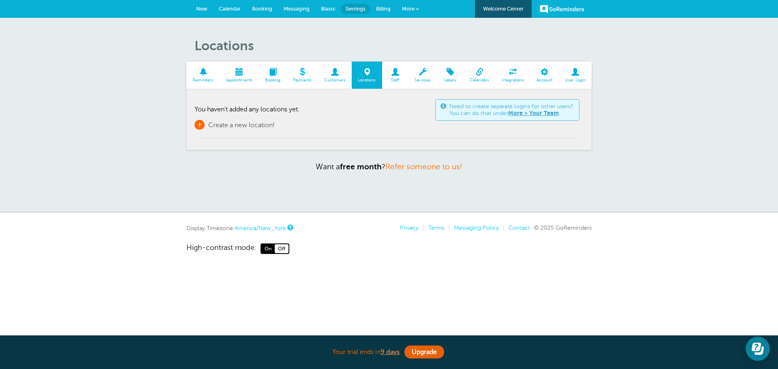
click at [201, 124] on span "+" at bounding box center [200, 125] width 10 height 10
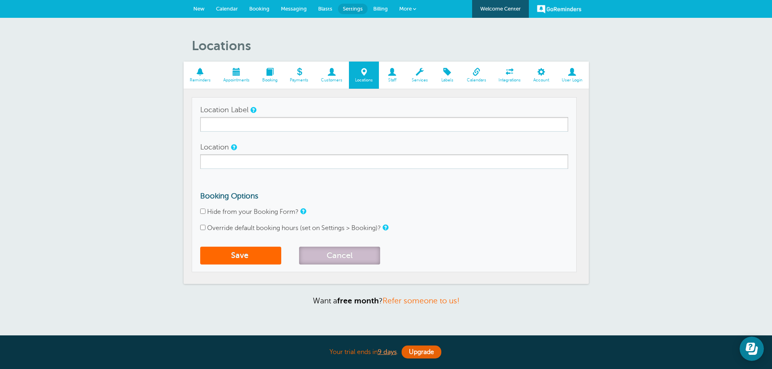
click at [329, 257] on button "Cancel" at bounding box center [339, 256] width 81 height 18
